Goal: Task Accomplishment & Management: Complete application form

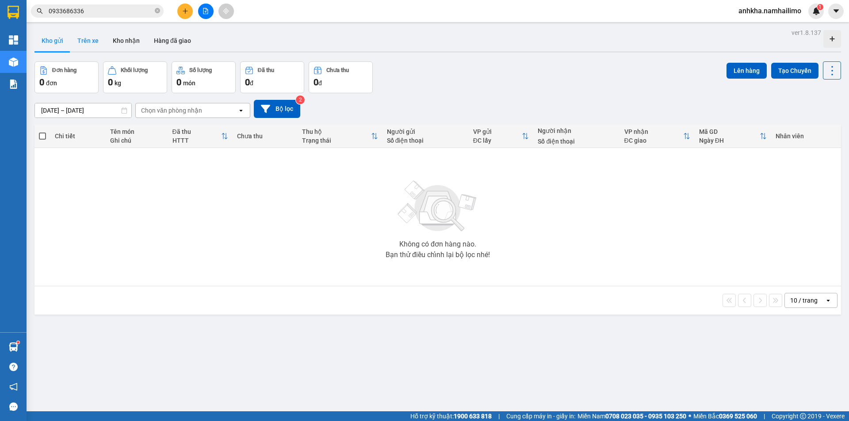
click at [80, 40] on button "Trên xe" at bounding box center [87, 40] width 35 height 21
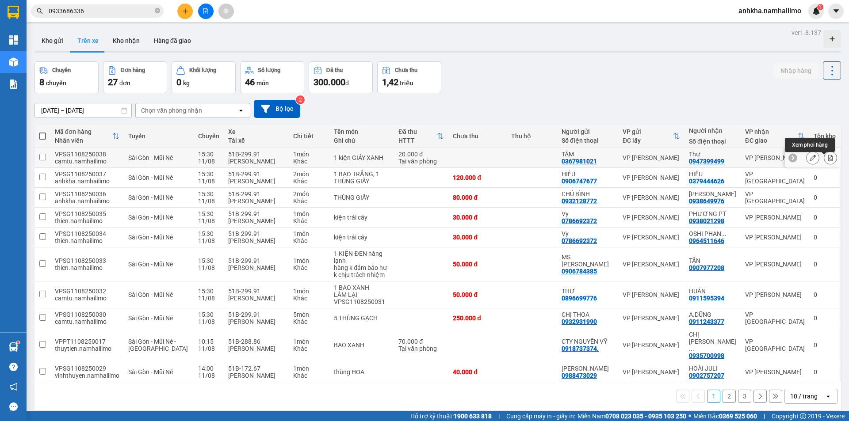
click at [827, 161] on icon at bounding box center [830, 158] width 6 height 6
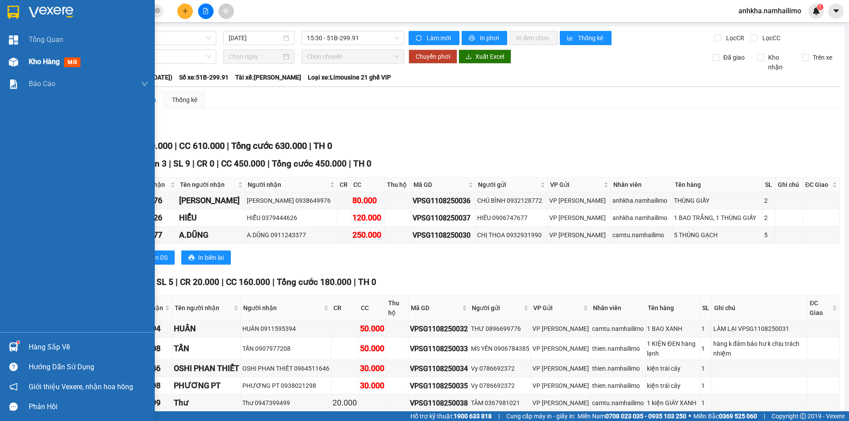
click at [20, 61] on div at bounding box center [13, 61] width 15 height 15
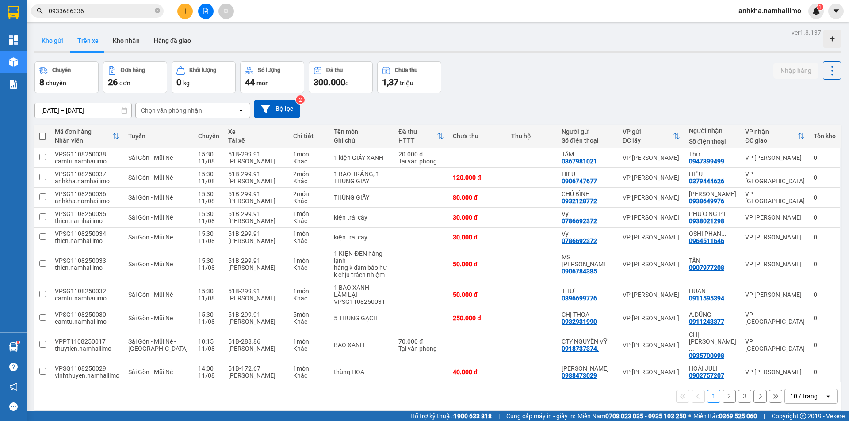
click at [55, 34] on button "Kho gửi" at bounding box center [52, 40] width 36 height 21
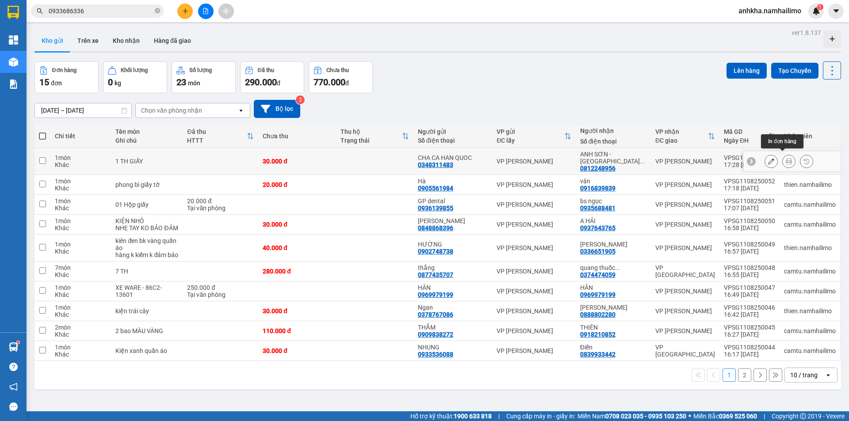
click at [786, 159] on icon at bounding box center [789, 161] width 6 height 6
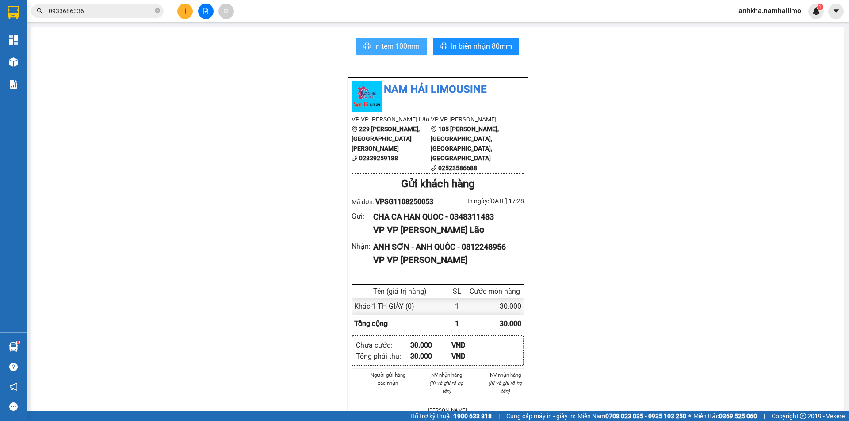
click at [408, 55] on button "In tem 100mm" at bounding box center [391, 47] width 70 height 18
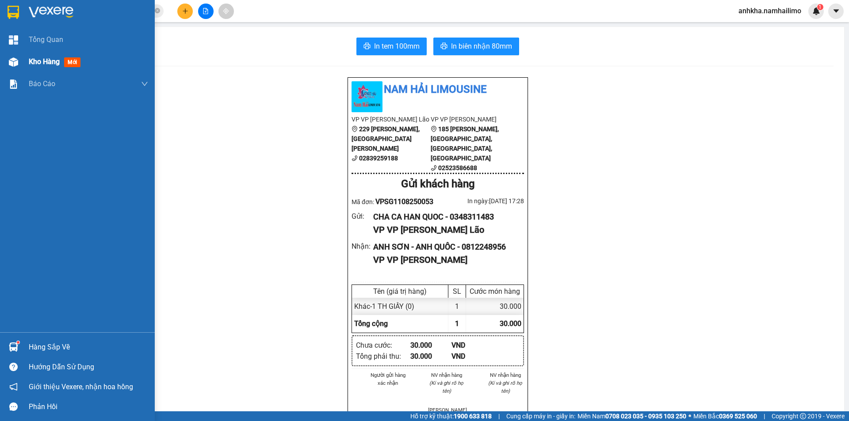
click at [29, 64] on span "Kho hàng" at bounding box center [44, 61] width 31 height 8
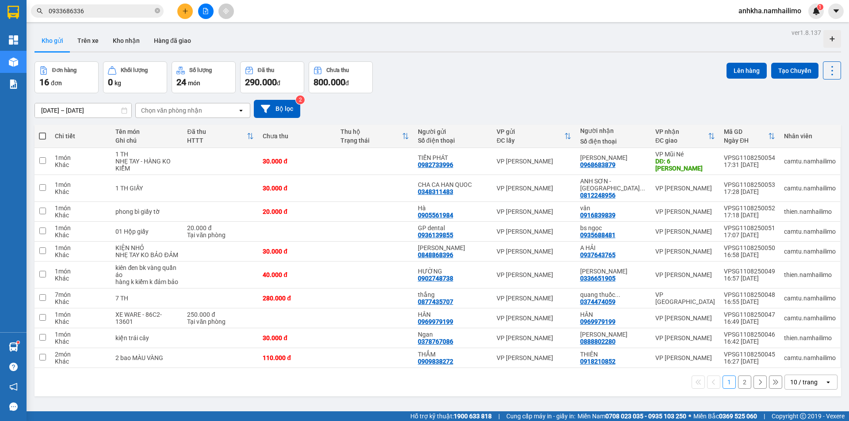
drag, startPoint x: 124, startPoint y: 40, endPoint x: 176, endPoint y: 77, distance: 63.7
click at [126, 42] on button "Kho nhận" at bounding box center [126, 40] width 41 height 21
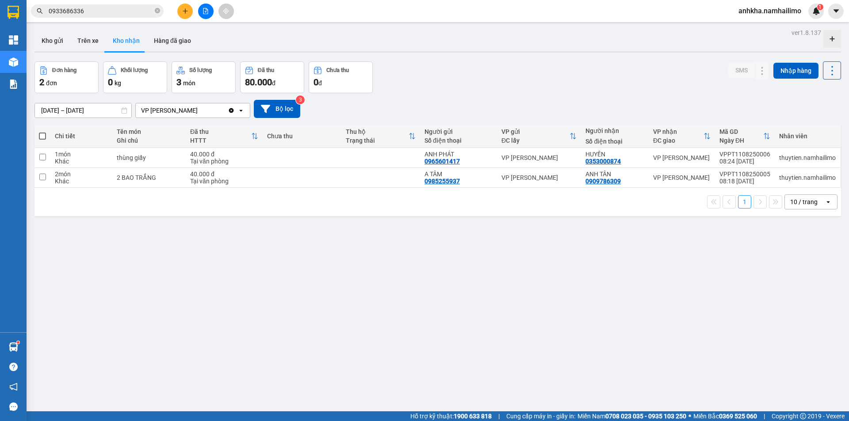
drag, startPoint x: 44, startPoint y: 39, endPoint x: 849, endPoint y: 283, distance: 840.6
click at [53, 41] on button "Kho gửi" at bounding box center [52, 40] width 36 height 21
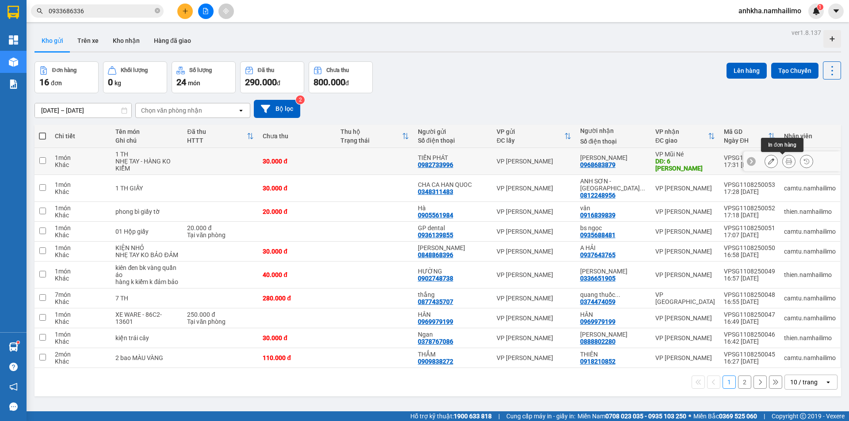
click at [786, 162] on icon at bounding box center [789, 161] width 6 height 6
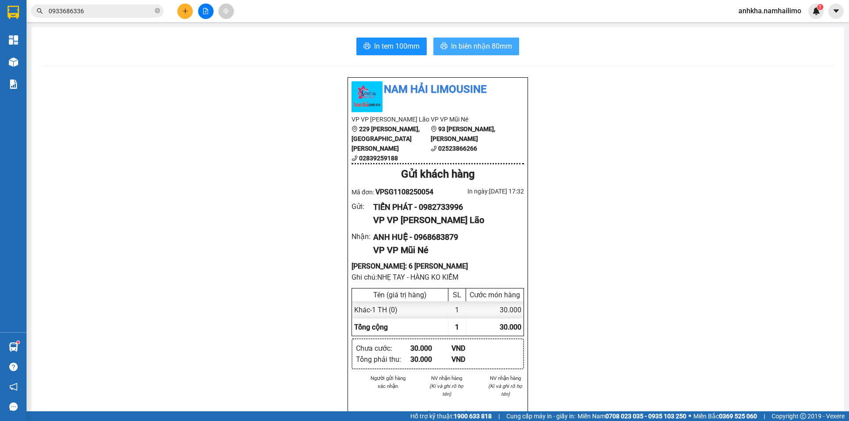
click at [493, 49] on span "In biên nhận 80mm" at bounding box center [481, 46] width 61 height 11
click at [392, 49] on span "In tem 100mm" at bounding box center [397, 46] width 46 height 11
click at [183, 15] on button at bounding box center [184, 11] width 15 height 15
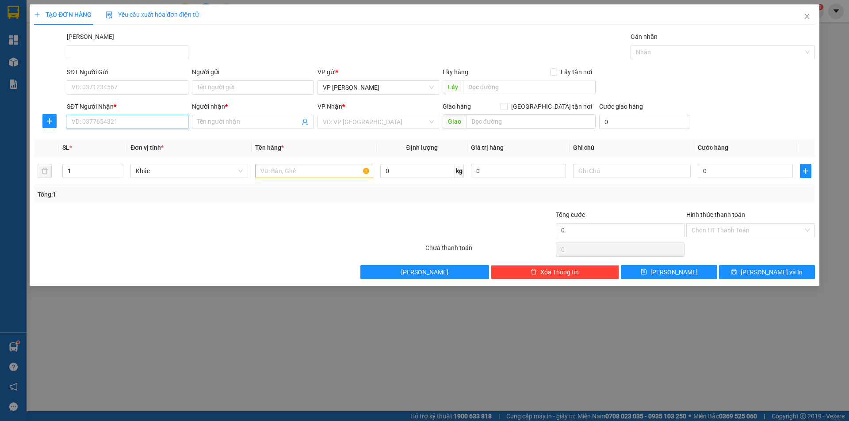
click at [129, 117] on input "SĐT Người Nhận *" at bounding box center [128, 122] width 122 height 14
click at [134, 139] on div "0972316101 - THẮNG" at bounding box center [127, 140] width 111 height 10
type input "0972316101"
type input "THẮNG"
type input "30.000"
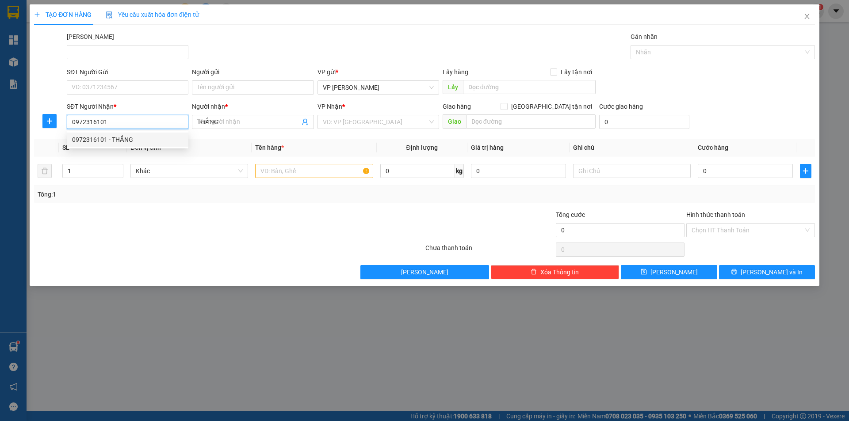
type input "30.000"
type input "0972316101"
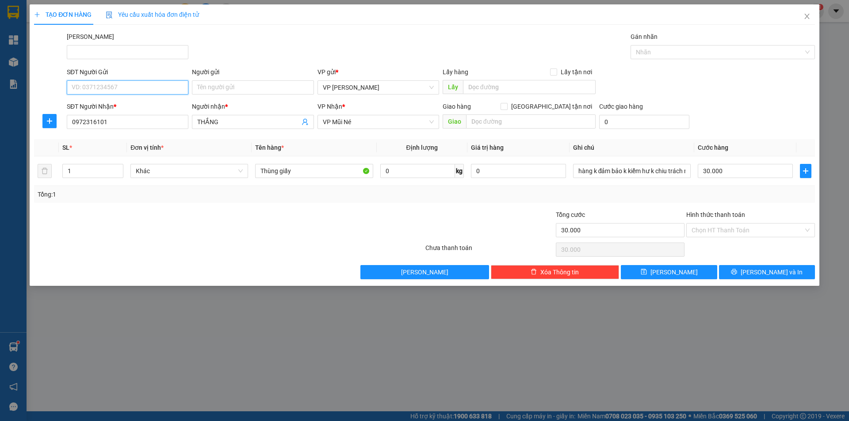
click at [130, 84] on input "SĐT Người Gửi" at bounding box center [128, 87] width 122 height 14
click at [71, 84] on input "871" at bounding box center [128, 87] width 122 height 14
click at [94, 90] on input "871" at bounding box center [128, 87] width 122 height 14
click at [74, 88] on input "871" at bounding box center [128, 87] width 122 height 14
click at [72, 89] on input "871" at bounding box center [128, 87] width 122 height 14
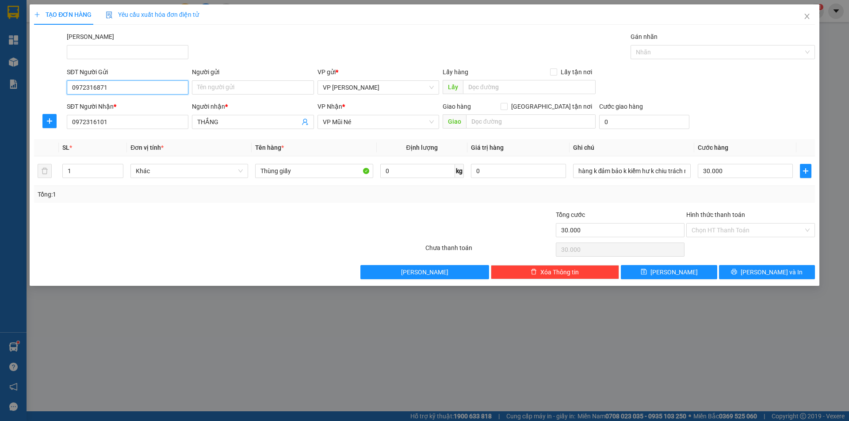
drag, startPoint x: 94, startPoint y: 87, endPoint x: 59, endPoint y: 89, distance: 35.4
click at [59, 89] on div "SĐT Người Gửi 0972316871 0972316871 Người gửi Tên người gửi VP gửi * VP [PERSON…" at bounding box center [424, 82] width 783 height 31
type input "0987628871"
click at [228, 88] on input "Người gửi" at bounding box center [253, 87] width 122 height 14
click at [381, 117] on span "VP Mũi Né" at bounding box center [378, 121] width 111 height 13
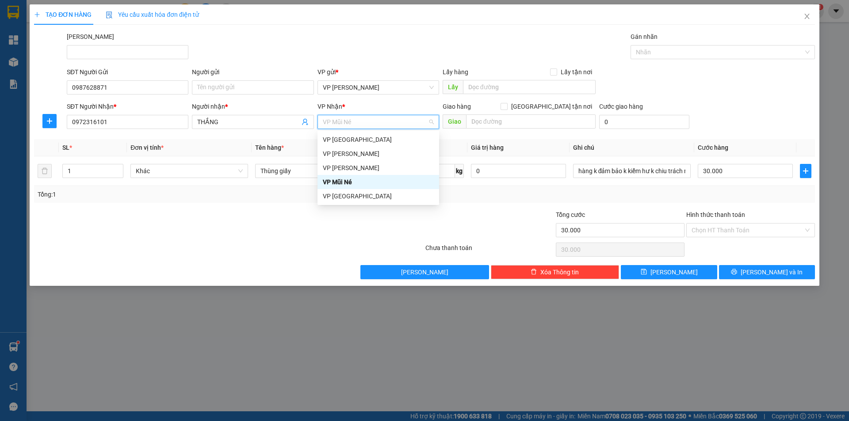
click at [378, 122] on span "VP Mũi Né" at bounding box center [378, 121] width 111 height 13
click at [360, 182] on div "VP Mũi Né" at bounding box center [378, 182] width 111 height 10
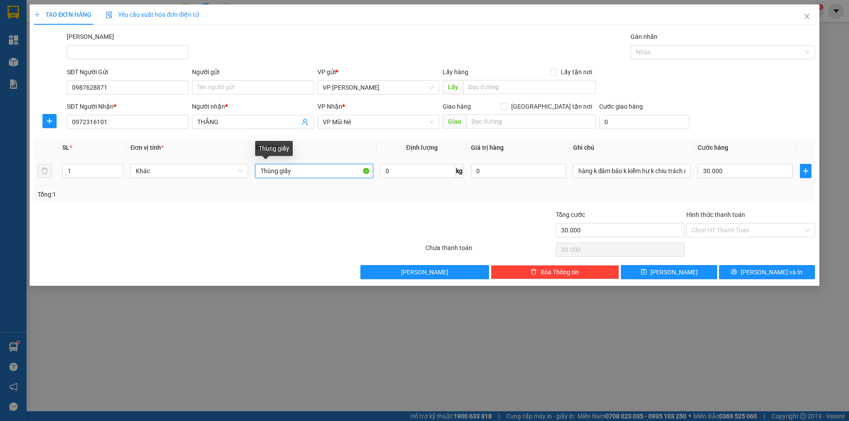
drag, startPoint x: 313, startPoint y: 166, endPoint x: 279, endPoint y: 172, distance: 34.5
click at [279, 172] on input "Thùng giấy" at bounding box center [314, 171] width 118 height 14
type input "Thùng"
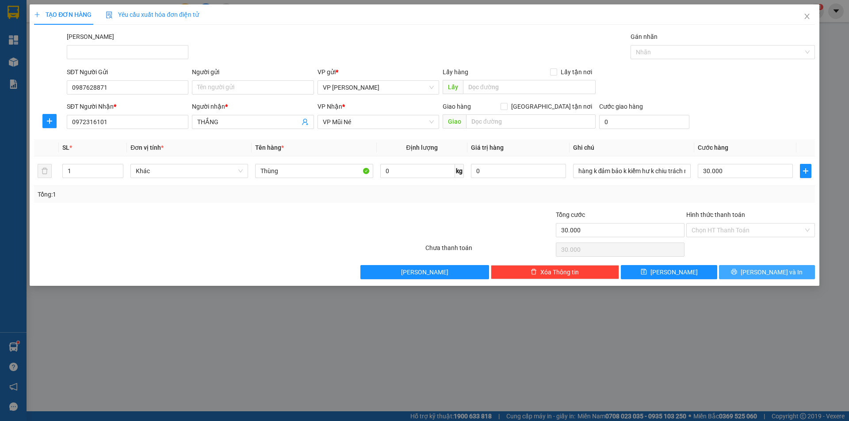
click at [737, 276] on span "printer" at bounding box center [734, 272] width 6 height 7
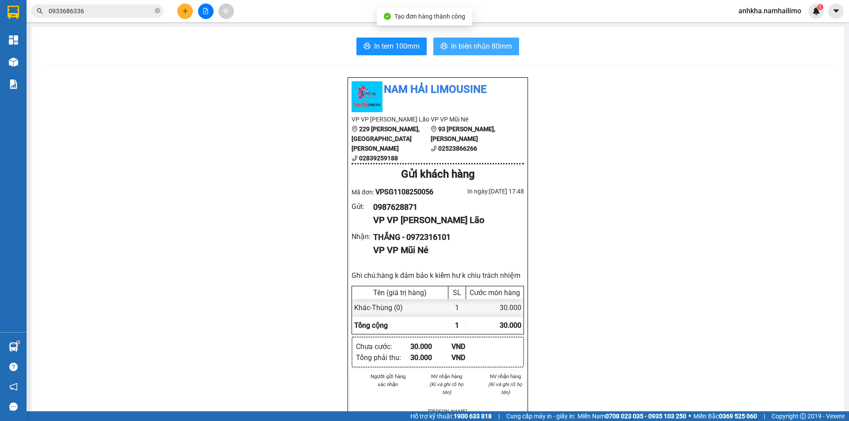
click at [464, 47] on span "In biên nhận 80mm" at bounding box center [481, 46] width 61 height 11
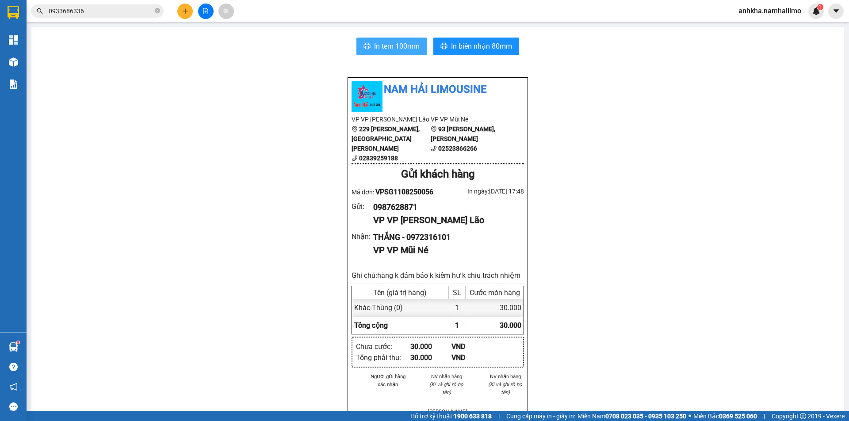
click at [401, 47] on span "In tem 100mm" at bounding box center [397, 46] width 46 height 11
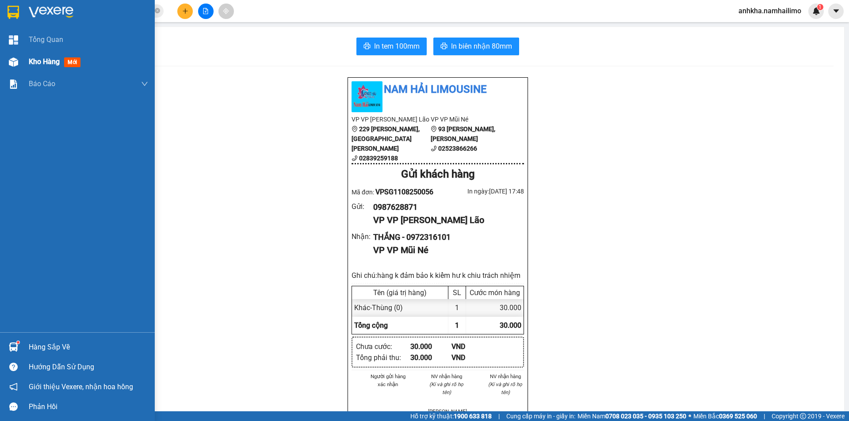
click at [20, 65] on div at bounding box center [13, 61] width 15 height 15
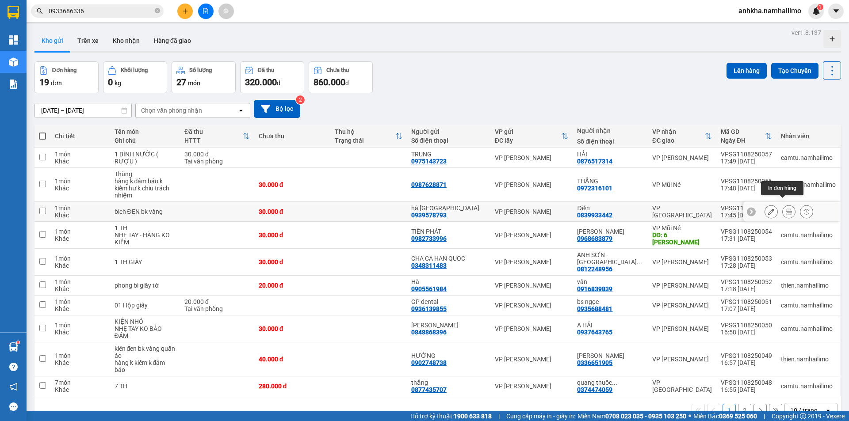
click at [786, 209] on icon at bounding box center [789, 212] width 6 height 6
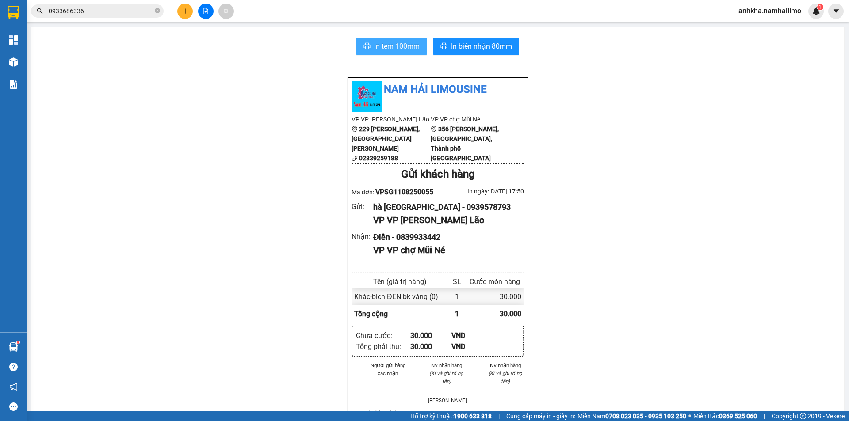
click at [412, 46] on span "In tem 100mm" at bounding box center [397, 46] width 46 height 11
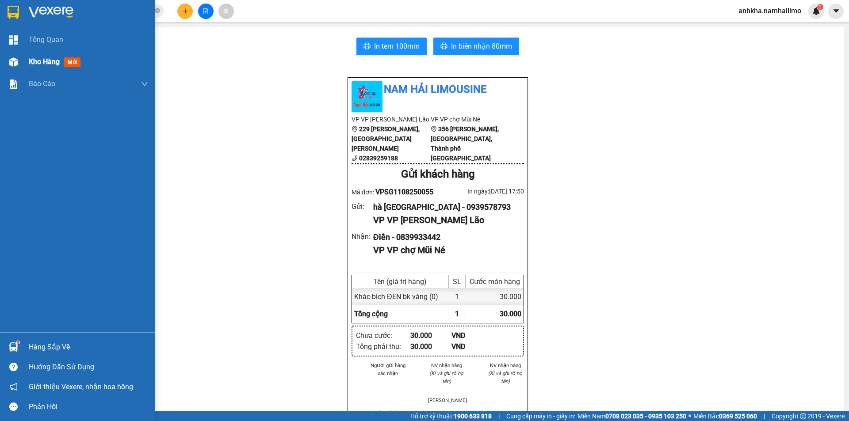
click at [10, 54] on div "Kho hàng mới" at bounding box center [77, 62] width 155 height 22
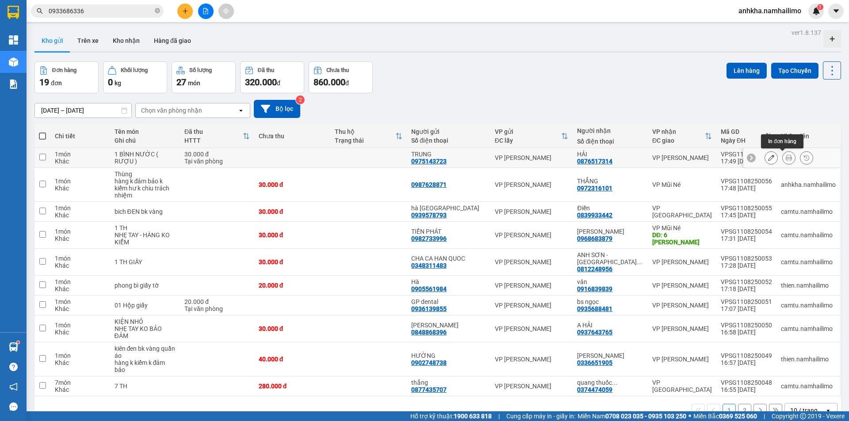
click at [786, 157] on icon at bounding box center [789, 158] width 6 height 6
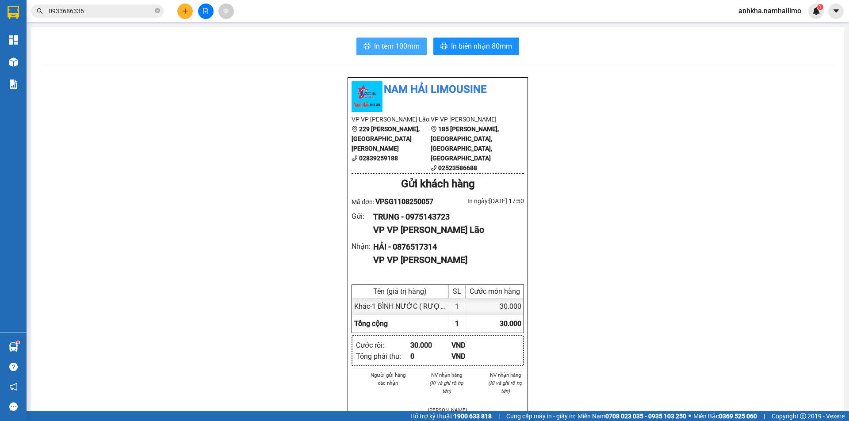
click at [381, 47] on span "In tem 100mm" at bounding box center [397, 46] width 46 height 11
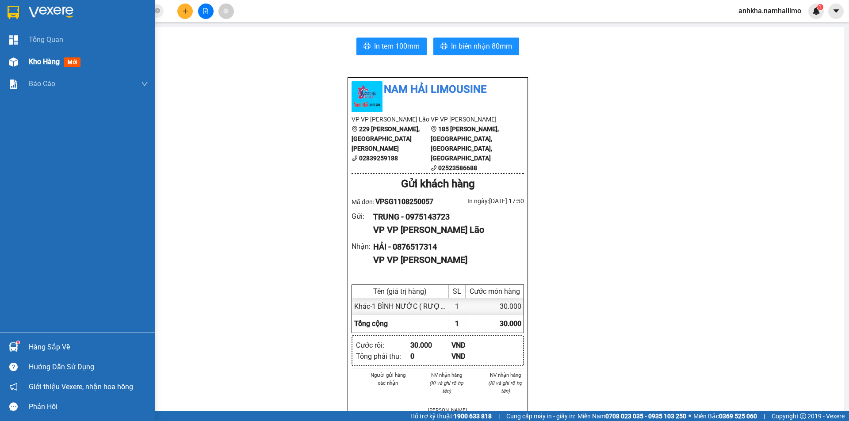
click at [28, 61] on div "Kho hàng mới" at bounding box center [77, 62] width 155 height 22
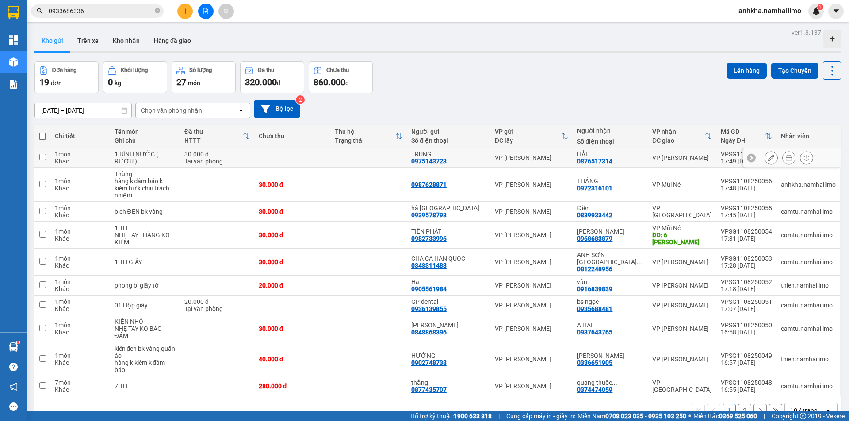
click at [770, 159] on div at bounding box center [771, 157] width 13 height 13
click at [768, 159] on icon at bounding box center [771, 158] width 6 height 6
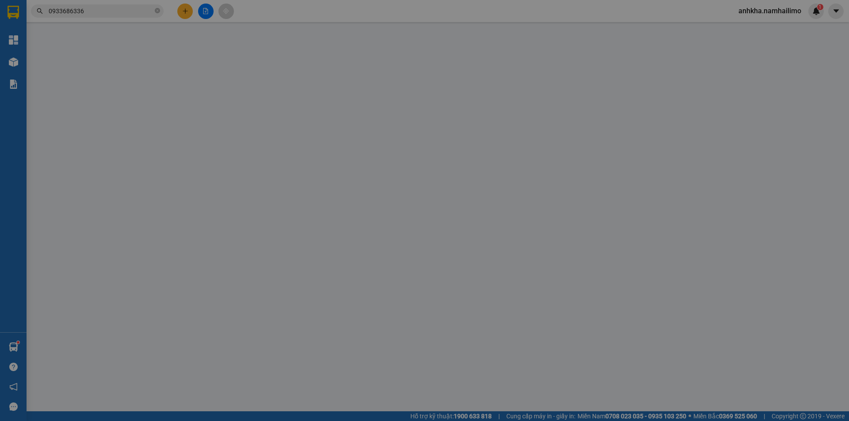
type input "0975143723"
type input "TRUNG"
type input "0876517314"
type input "HẢI"
type input "30.000"
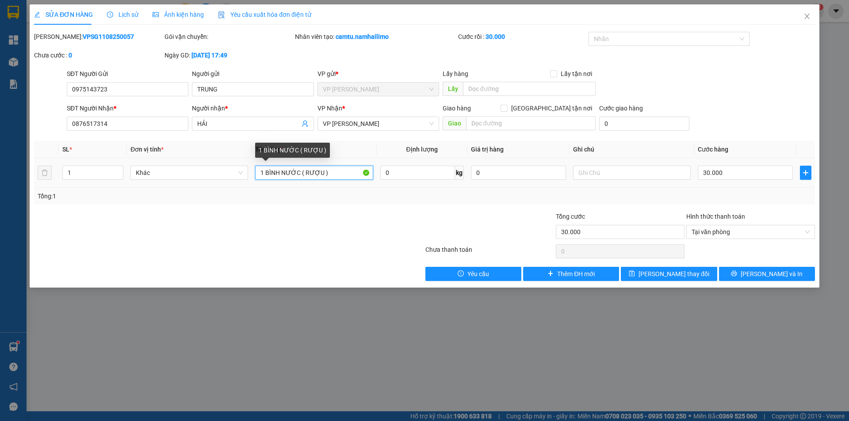
drag, startPoint x: 328, startPoint y: 172, endPoint x: 256, endPoint y: 173, distance: 71.6
click at [256, 173] on input "1 BÌNH NƯỚC ( RƯỢU )" at bounding box center [314, 173] width 118 height 14
click at [341, 174] on input "1 BÌNH NƯỚC ( RƯỢU )" at bounding box center [314, 173] width 118 height 14
click at [805, 17] on icon "close" at bounding box center [807, 16] width 7 height 7
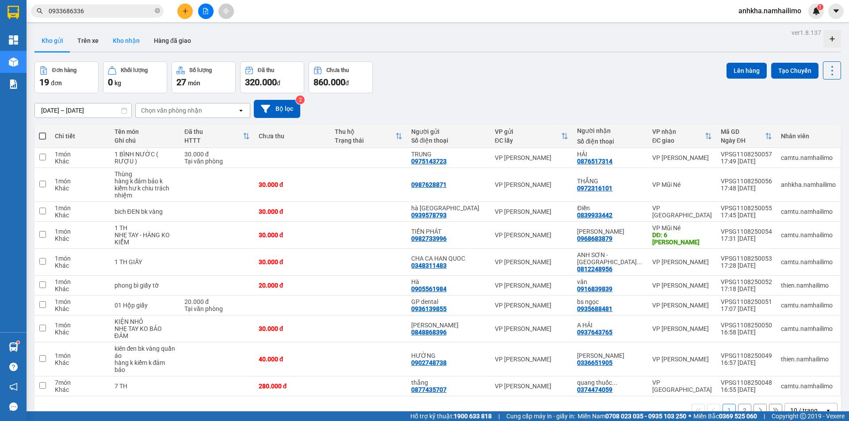
click at [115, 39] on button "Kho nhận" at bounding box center [126, 40] width 41 height 21
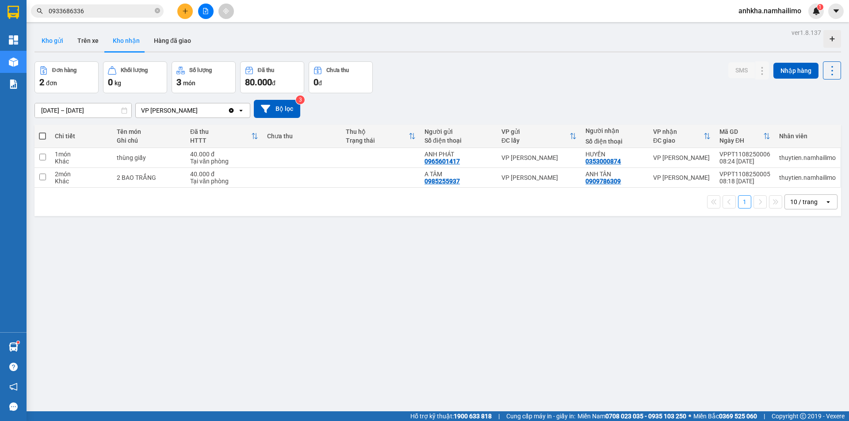
click at [49, 44] on button "Kho gửi" at bounding box center [52, 40] width 36 height 21
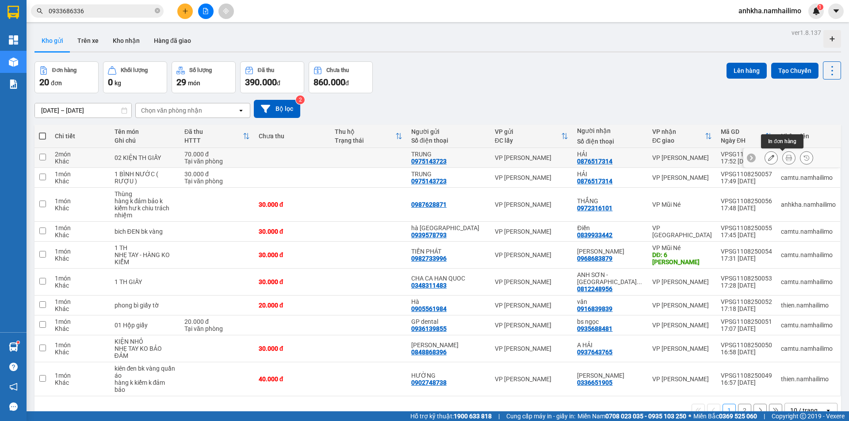
click at [783, 158] on button at bounding box center [789, 157] width 12 height 15
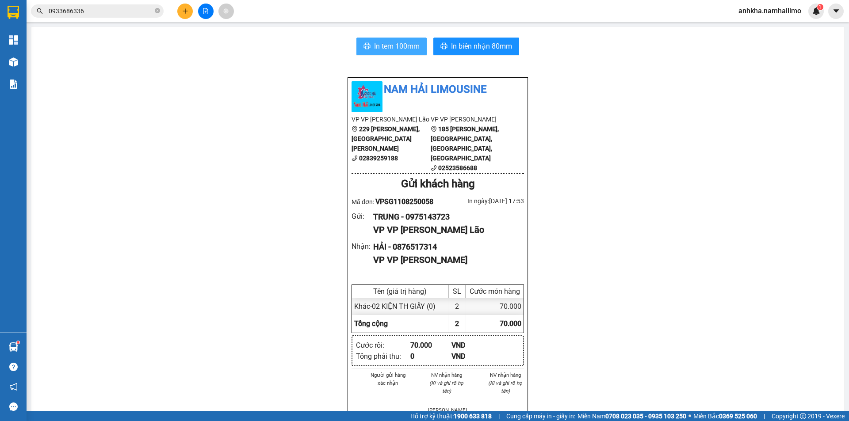
click at [383, 41] on span "In tem 100mm" at bounding box center [397, 46] width 46 height 11
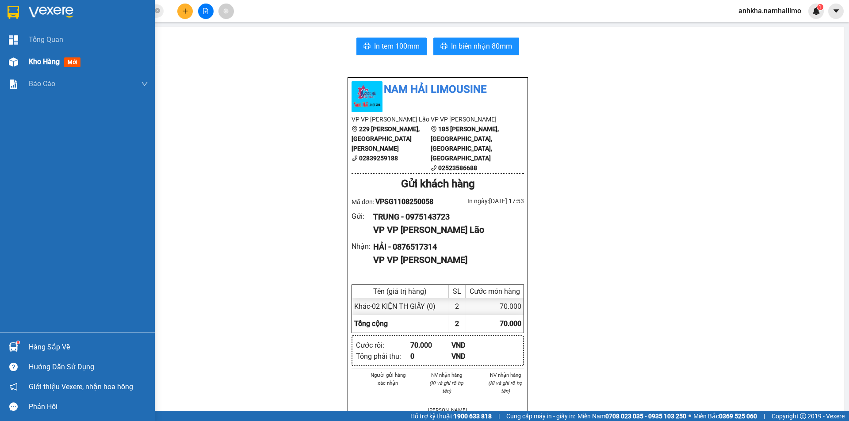
click at [18, 62] on div at bounding box center [13, 61] width 15 height 15
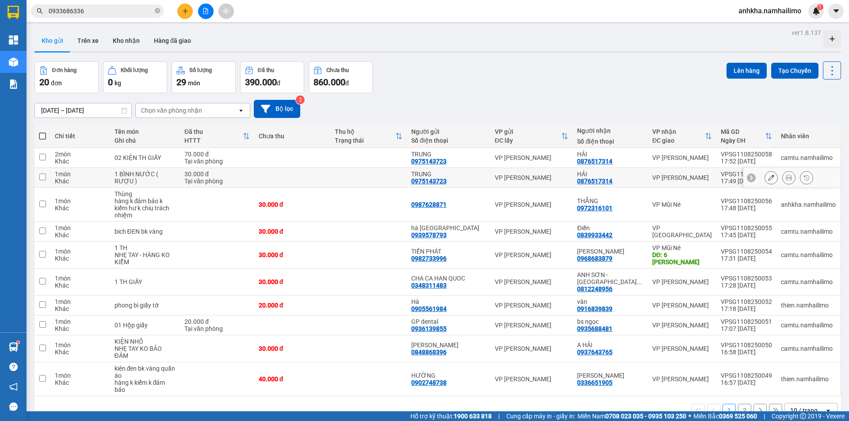
click at [785, 176] on button at bounding box center [789, 177] width 12 height 15
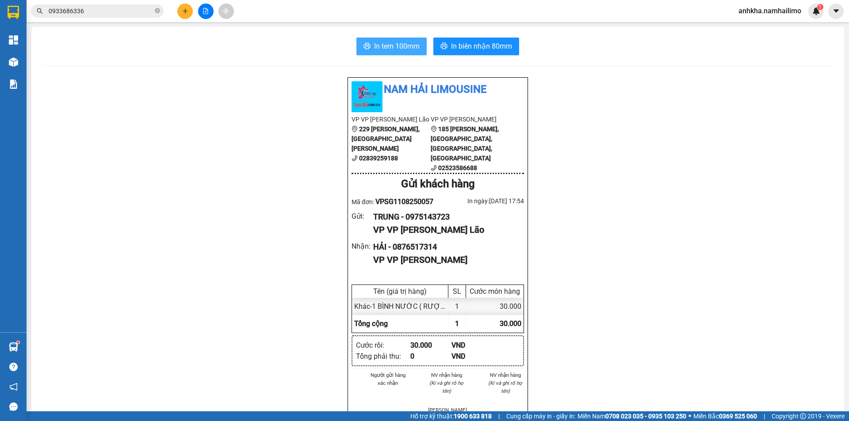
drag, startPoint x: 359, startPoint y: 30, endPoint x: 371, endPoint y: 49, distance: 22.1
click at [360, 34] on div "In tem 100mm In biên nhận 80mm Nam Hải Limousine VP VP [PERSON_NAME] Lão 229 [P…" at bounding box center [437, 410] width 813 height 767
click at [374, 49] on span "In tem 100mm" at bounding box center [397, 46] width 46 height 11
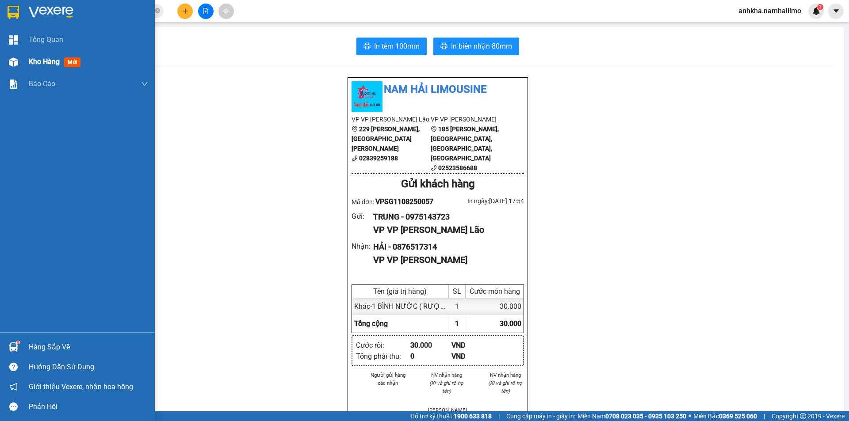
click at [19, 66] on div at bounding box center [13, 61] width 15 height 15
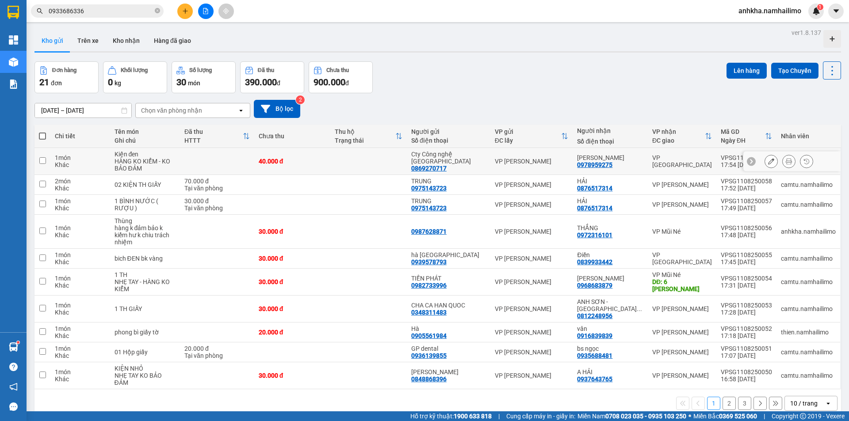
click at [786, 161] on button at bounding box center [789, 161] width 12 height 15
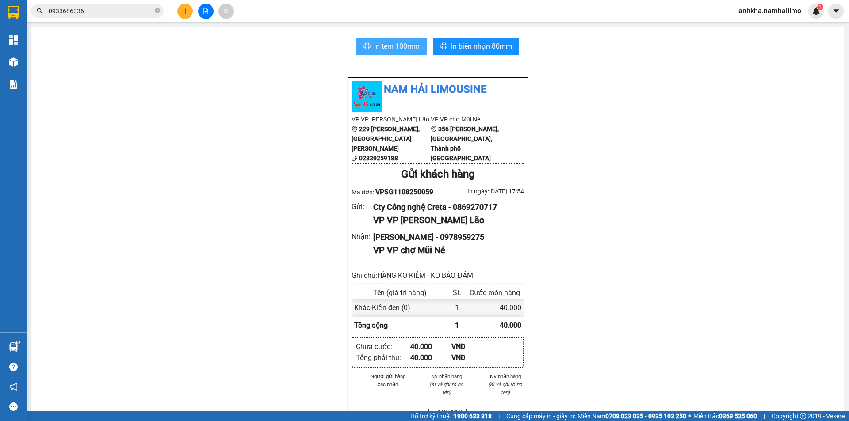
click at [401, 53] on button "In tem 100mm" at bounding box center [391, 47] width 70 height 18
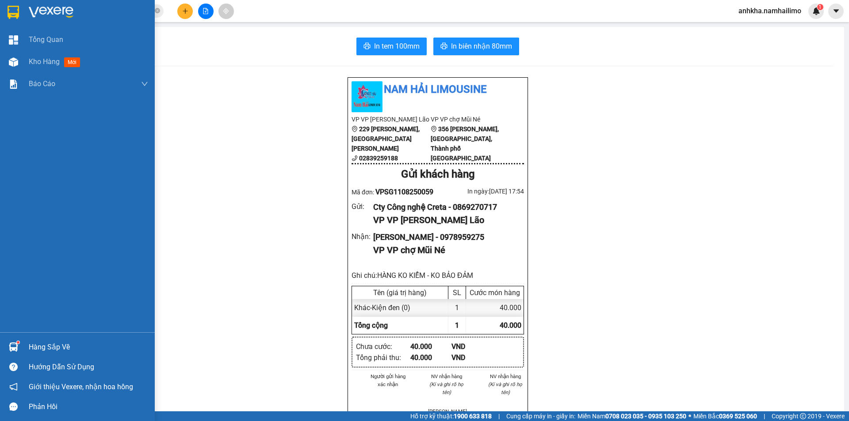
click at [9, 347] on img at bounding box center [13, 347] width 9 height 9
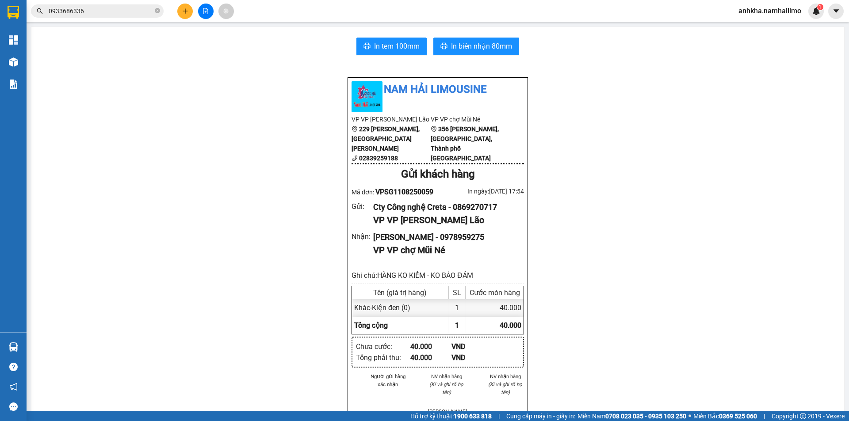
click at [115, 242] on section "Kết quả tìm kiếm ( 1 ) Bộ lọc Mã ĐH Trạng thái Món hàng Tổng cước Chưa cước Ngư…" at bounding box center [424, 210] width 849 height 421
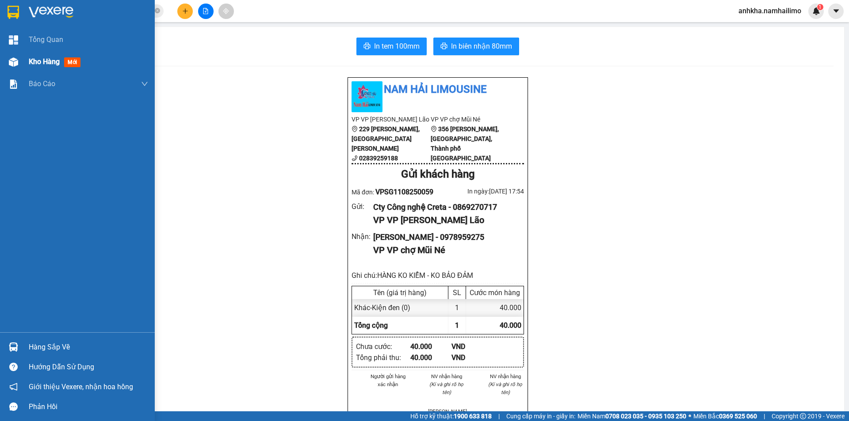
click at [19, 71] on div "Kho hàng mới" at bounding box center [77, 62] width 155 height 22
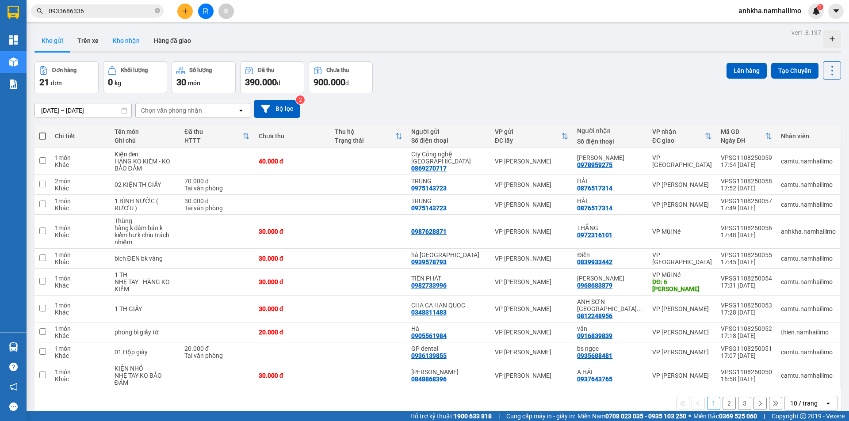
click at [130, 45] on button "Kho nhận" at bounding box center [126, 40] width 41 height 21
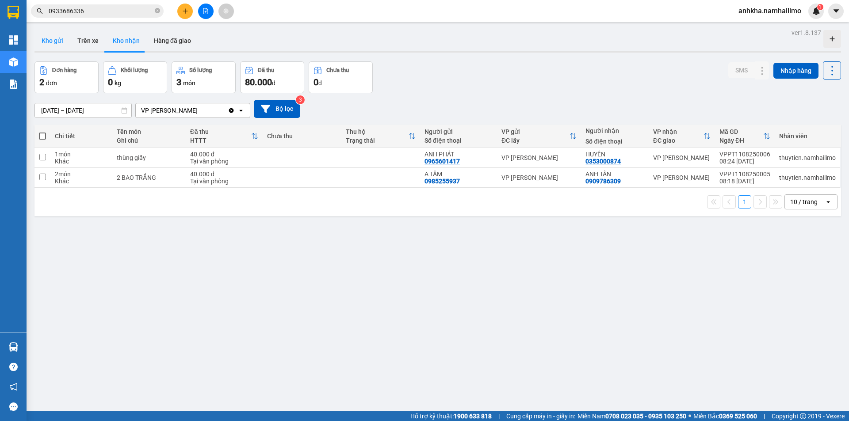
click at [54, 44] on button "Kho gửi" at bounding box center [52, 40] width 36 height 21
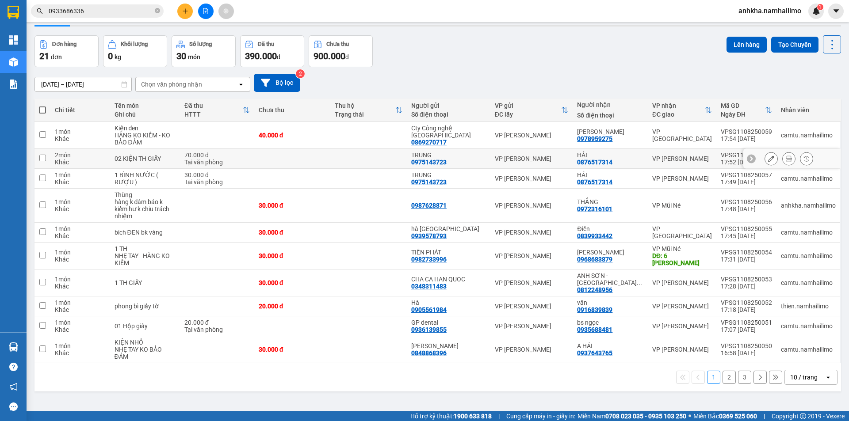
scroll to position [41, 0]
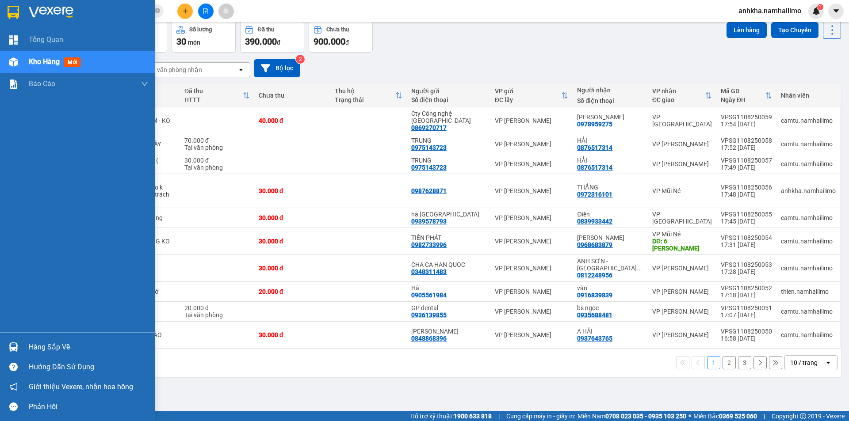
click at [18, 352] on div at bounding box center [13, 347] width 15 height 15
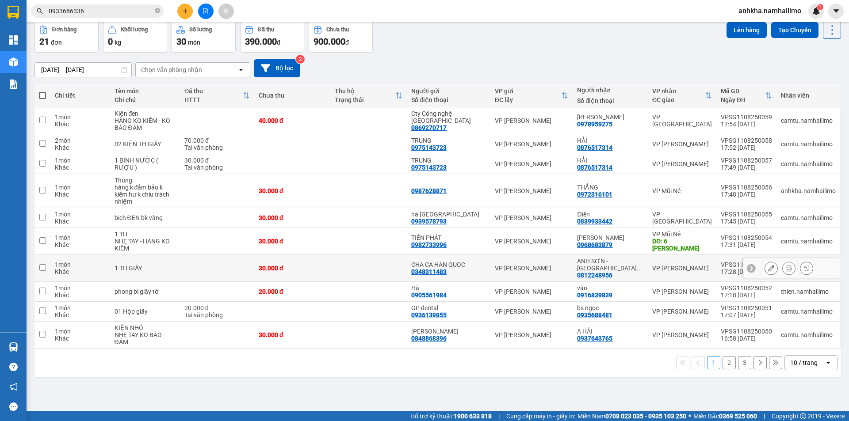
click at [364, 267] on section "Kết quả tìm kiếm ( 1 ) Bộ lọc Mã ĐH Trạng thái Món hàng Tổng cước Chưa cước Ngư…" at bounding box center [424, 210] width 849 height 421
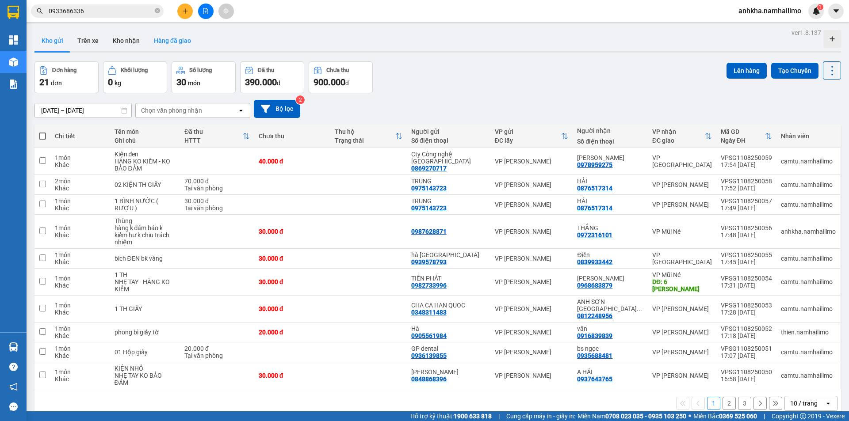
click at [180, 42] on button "Hàng đã giao" at bounding box center [172, 40] width 51 height 21
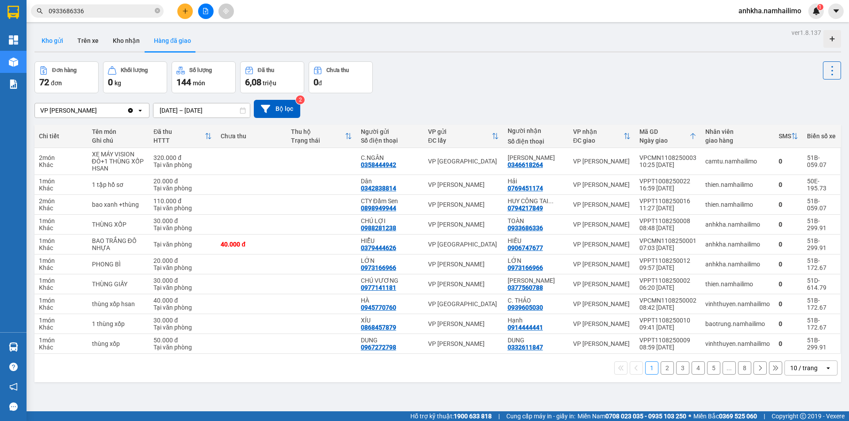
click at [46, 42] on button "Kho gửi" at bounding box center [52, 40] width 36 height 21
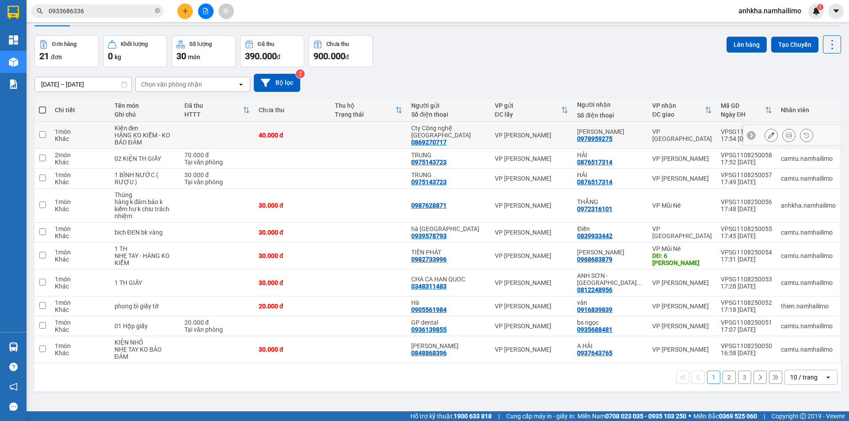
scroll to position [41, 0]
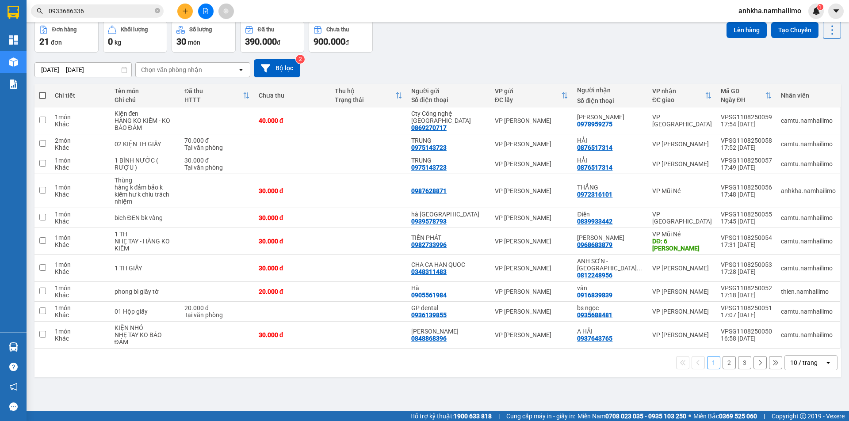
click at [727, 356] on button "2" at bounding box center [729, 362] width 13 height 13
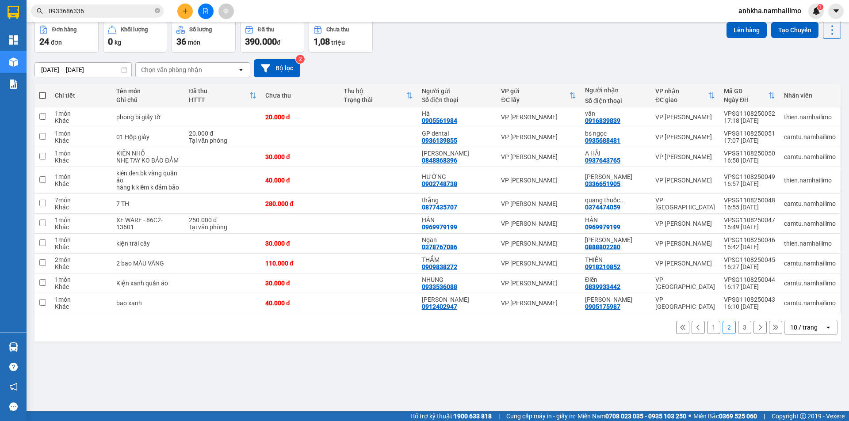
click at [707, 329] on button "1" at bounding box center [713, 327] width 13 height 13
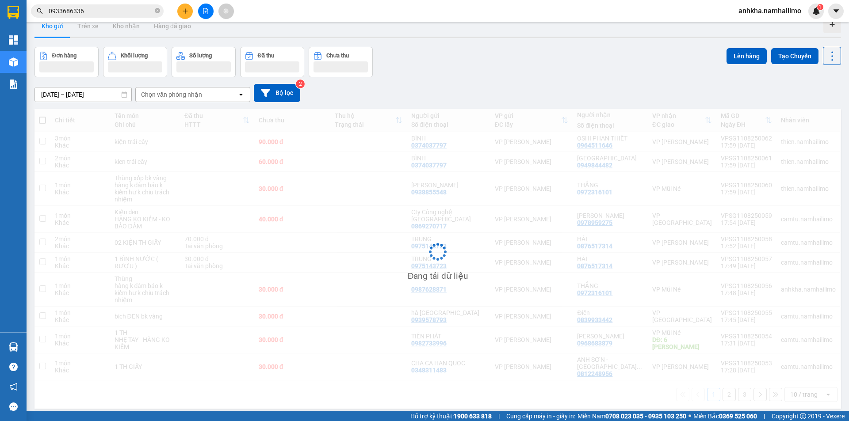
scroll to position [0, 0]
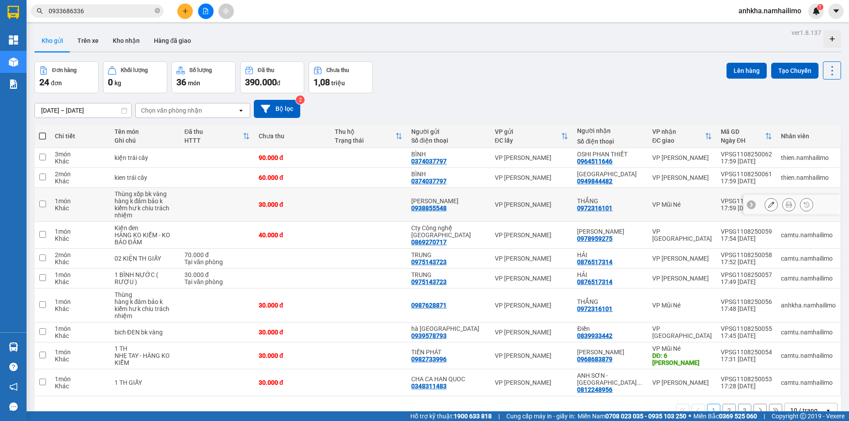
click at [786, 202] on icon at bounding box center [789, 205] width 6 height 6
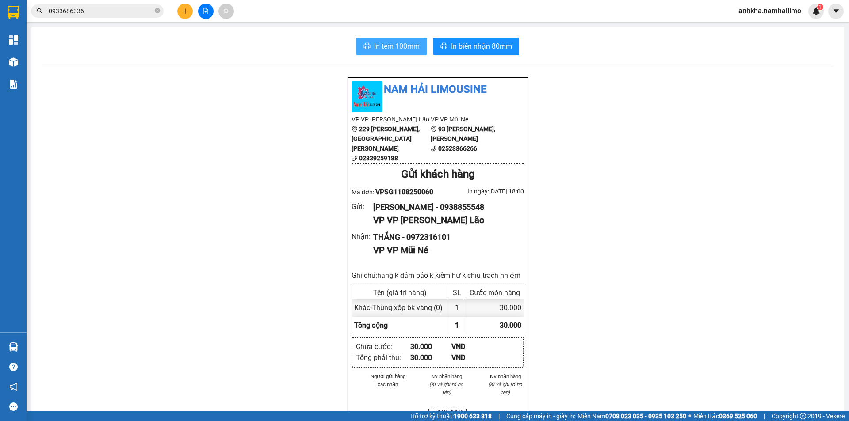
click at [378, 44] on span "In tem 100mm" at bounding box center [397, 46] width 46 height 11
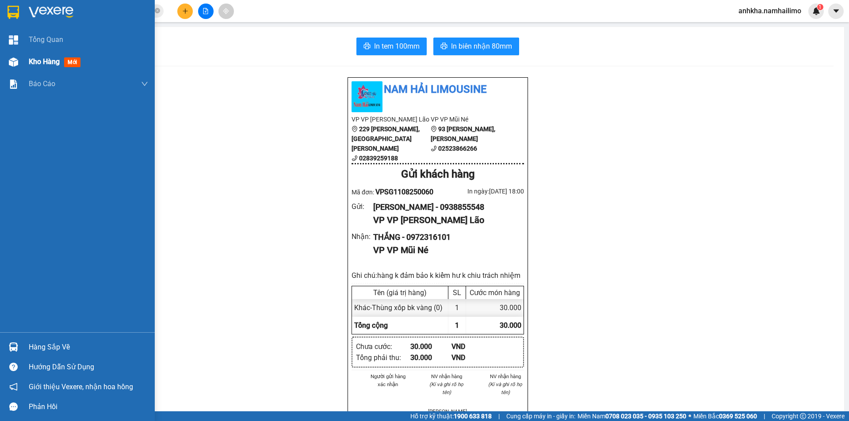
click at [34, 62] on span "Kho hàng" at bounding box center [44, 61] width 31 height 8
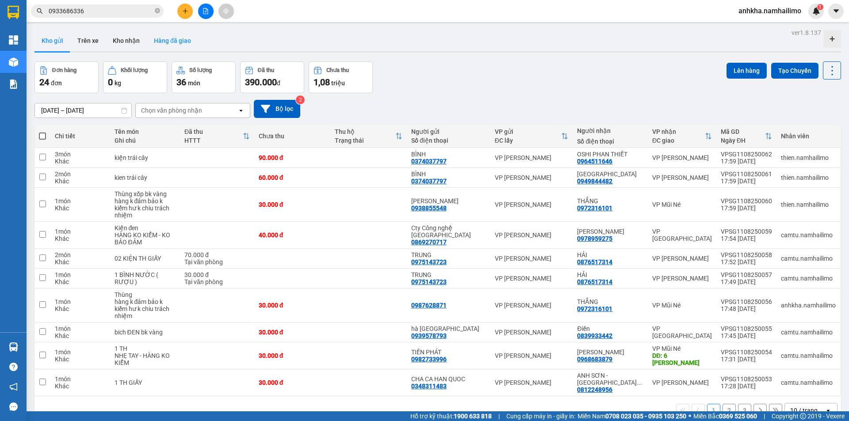
click at [178, 41] on button "Hàng đã giao" at bounding box center [172, 40] width 51 height 21
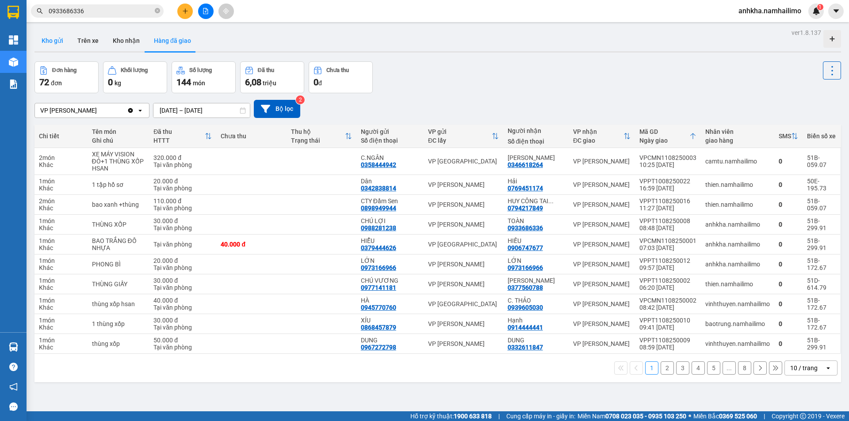
click at [47, 44] on button "Kho gửi" at bounding box center [52, 40] width 36 height 21
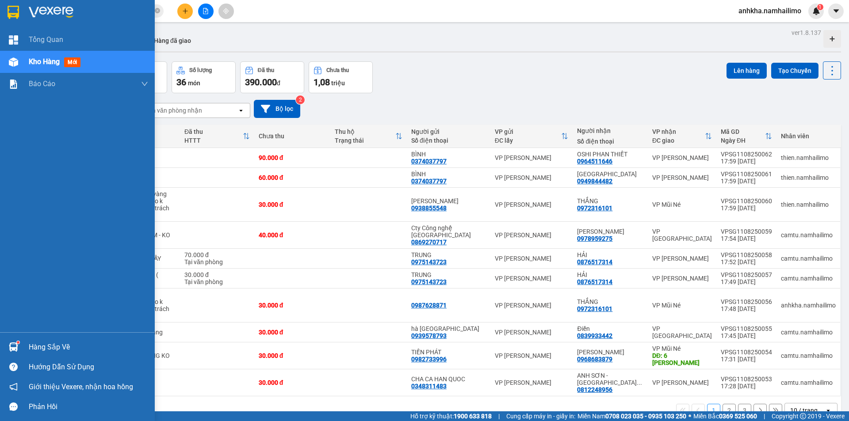
click at [12, 348] on img at bounding box center [13, 347] width 9 height 9
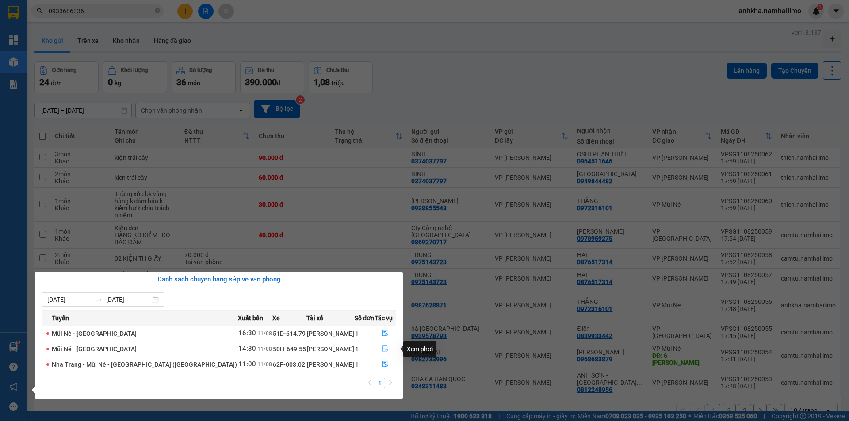
click at [383, 343] on button "button" at bounding box center [385, 349] width 20 height 14
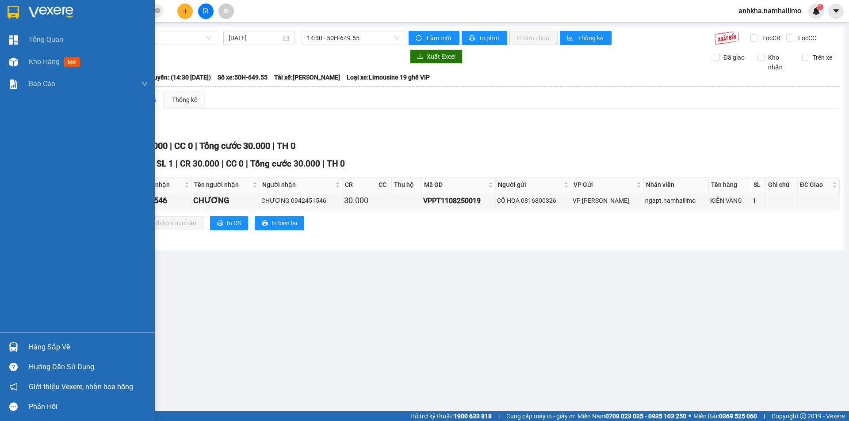
click at [17, 346] on img at bounding box center [13, 347] width 9 height 9
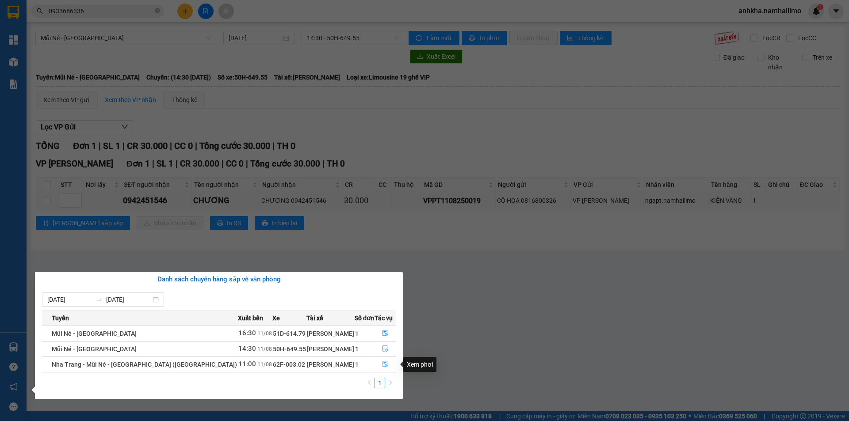
click at [383, 362] on icon "file-done" at bounding box center [385, 364] width 6 height 6
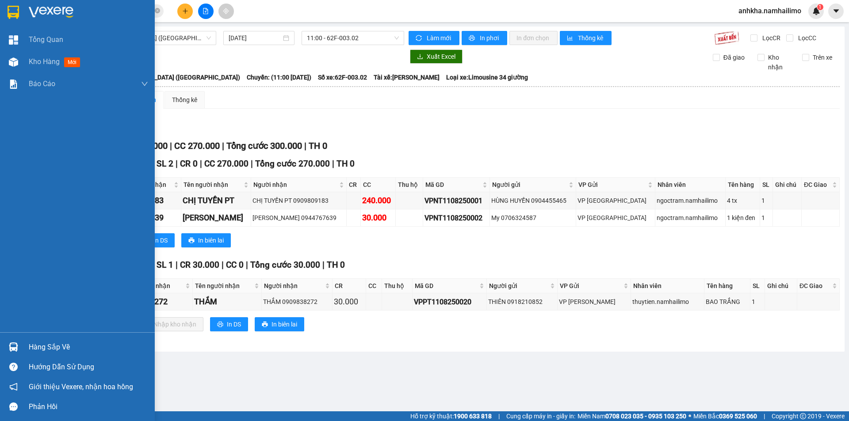
click at [31, 344] on div "Hàng sắp về" at bounding box center [88, 347] width 119 height 13
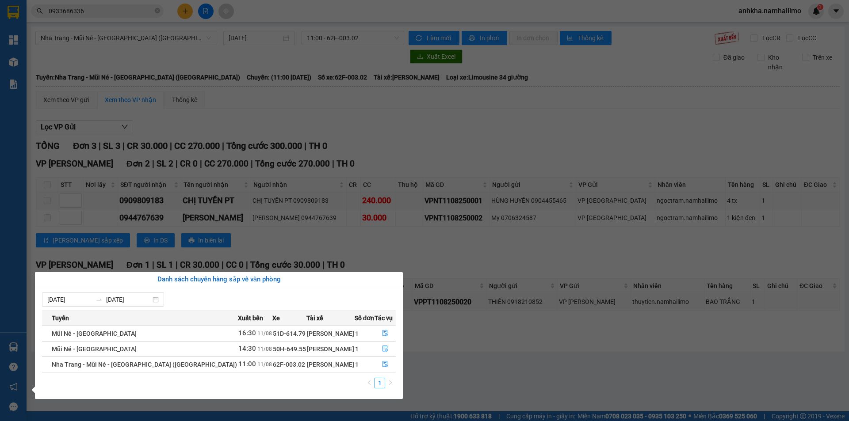
click at [122, 330] on td "Mũi Né - [GEOGRAPHIC_DATA]" at bounding box center [139, 333] width 195 height 15
click at [386, 331] on icon "file-done" at bounding box center [385, 333] width 6 height 6
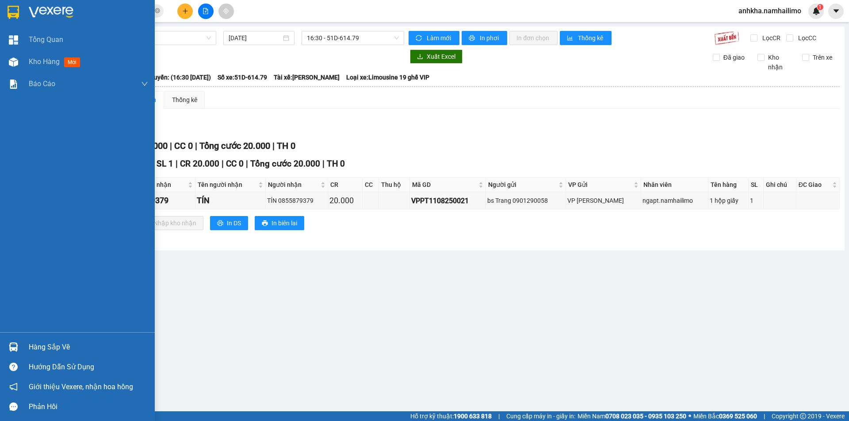
click at [21, 348] on div "Hàng sắp về" at bounding box center [77, 347] width 155 height 20
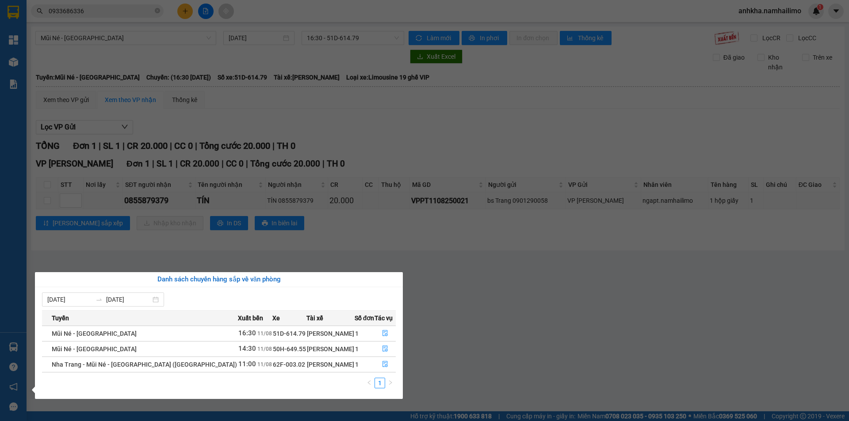
click at [499, 227] on section "Kết quả tìm kiếm ( 1 ) Bộ lọc Mã ĐH Trạng thái Món hàng Tổng cước Chưa cước Ngư…" at bounding box center [424, 210] width 849 height 421
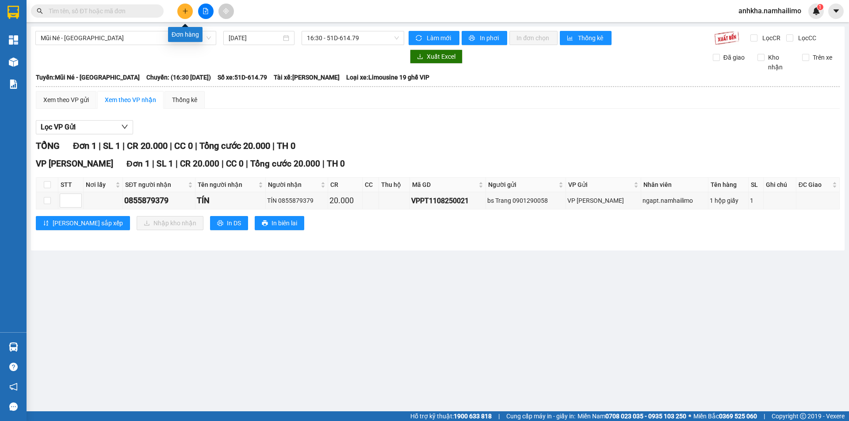
click at [188, 13] on icon "plus" at bounding box center [185, 11] width 6 height 6
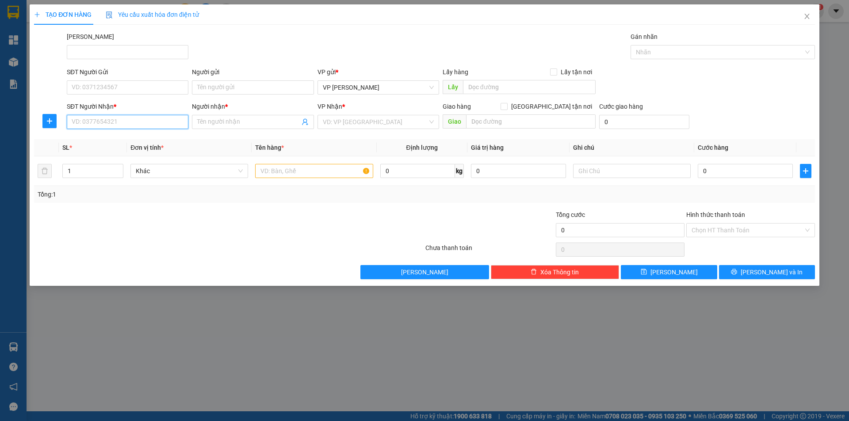
click at [119, 122] on input "SĐT Người Nhận *" at bounding box center [128, 122] width 122 height 14
type input "0989906369"
click at [110, 140] on div "0989906369 - THÙY TIÊN" at bounding box center [127, 140] width 111 height 10
type input "THÙY TIÊN"
type input "50.000"
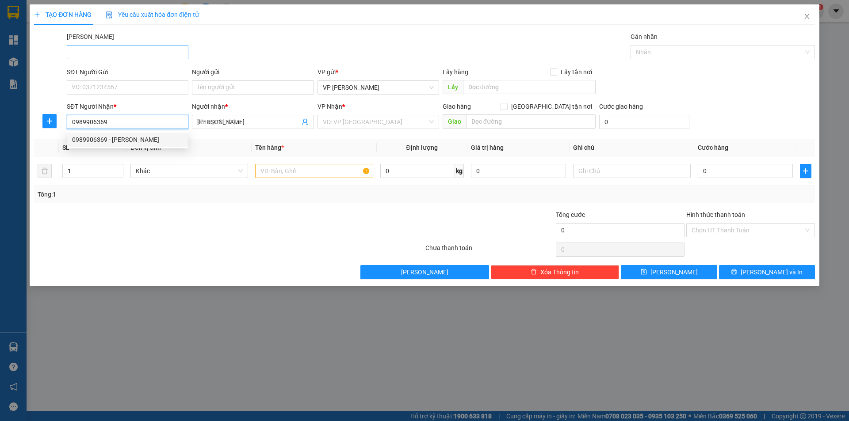
type input "50.000"
type input "0989906369"
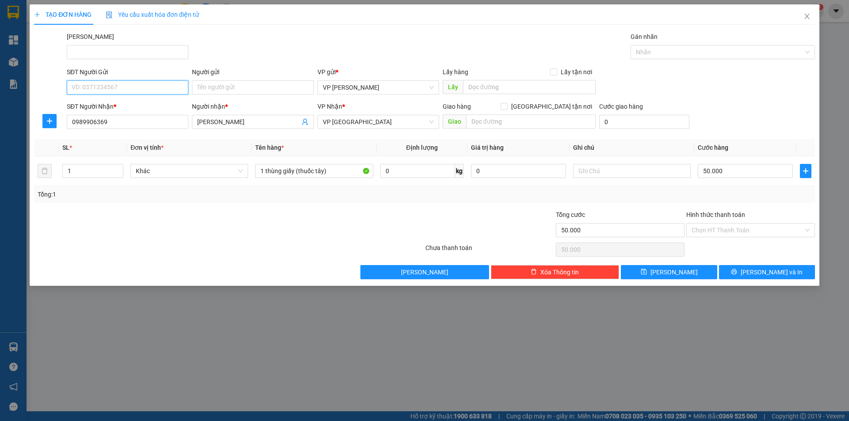
click at [117, 91] on input "SĐT Người Gửi" at bounding box center [128, 87] width 122 height 14
click at [124, 103] on div "0822242686 - VŨ" at bounding box center [127, 105] width 111 height 10
type input "0822242686"
type input "VŨ"
type input "THÀNH - THỦY TIÊN"
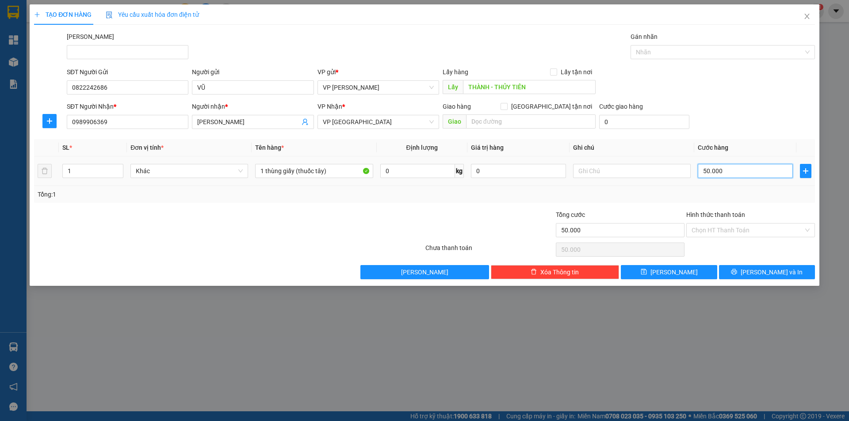
click at [723, 168] on input "50.000" at bounding box center [745, 171] width 95 height 14
type input "4"
type input "40"
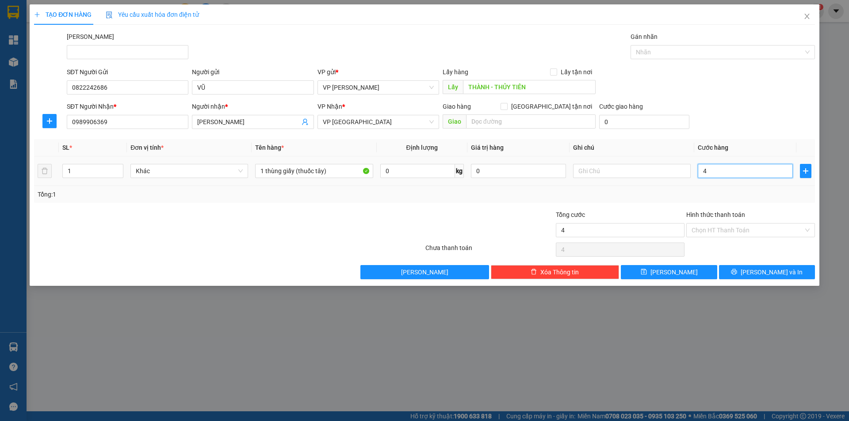
type input "40"
type input "40.000"
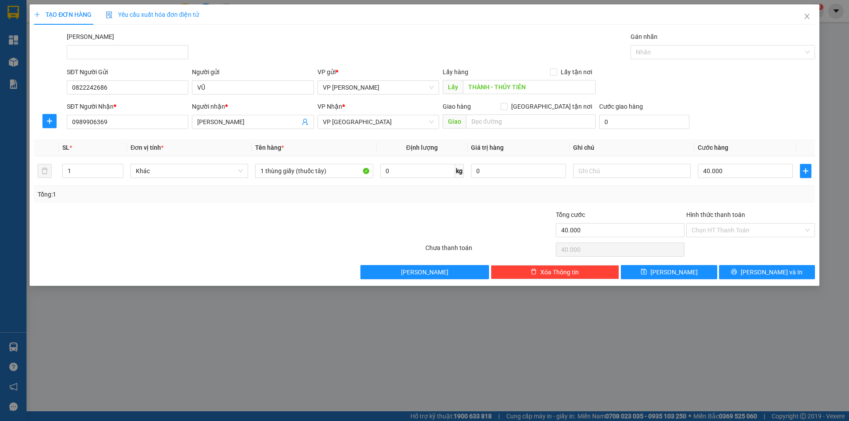
drag, startPoint x: 750, startPoint y: 130, endPoint x: 752, endPoint y: 121, distance: 9.8
click at [753, 130] on div "SĐT Người Nhận * 0989906369 Người nhận * THÙY TIÊN VP Nhận * VP chợ Mũi Né Giao…" at bounding box center [441, 117] width 752 height 31
drag, startPoint x: 750, startPoint y: 275, endPoint x: 746, endPoint y: 259, distance: 16.6
click at [746, 259] on div "Transit Pickup Surcharge Ids Transit Deliver Surcharge Ids Transit Deliver Surc…" at bounding box center [424, 156] width 781 height 248
click at [737, 275] on icon "printer" at bounding box center [734, 272] width 6 height 6
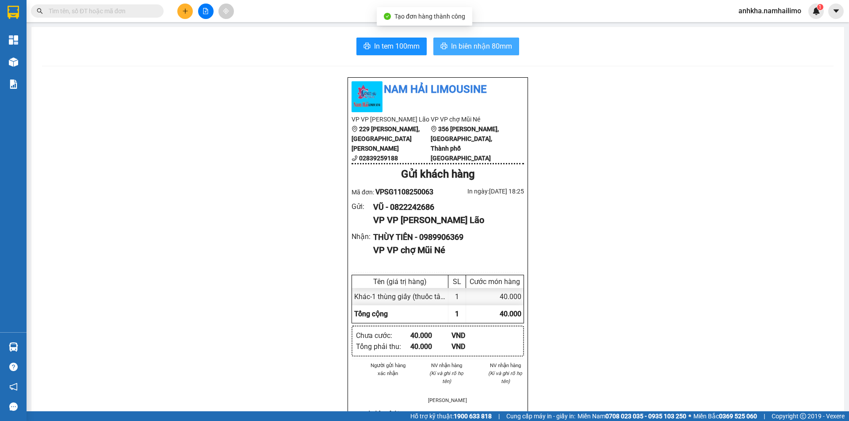
click at [469, 49] on span "In biên nhận 80mm" at bounding box center [481, 46] width 61 height 11
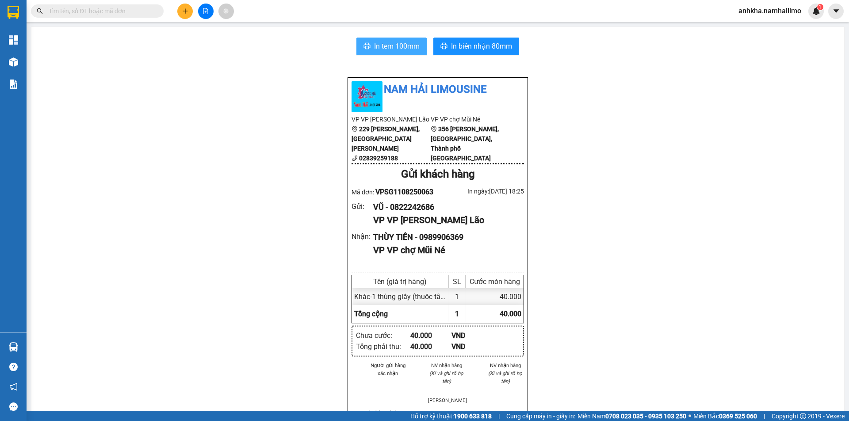
click at [388, 46] on span "In tem 100mm" at bounding box center [397, 46] width 46 height 11
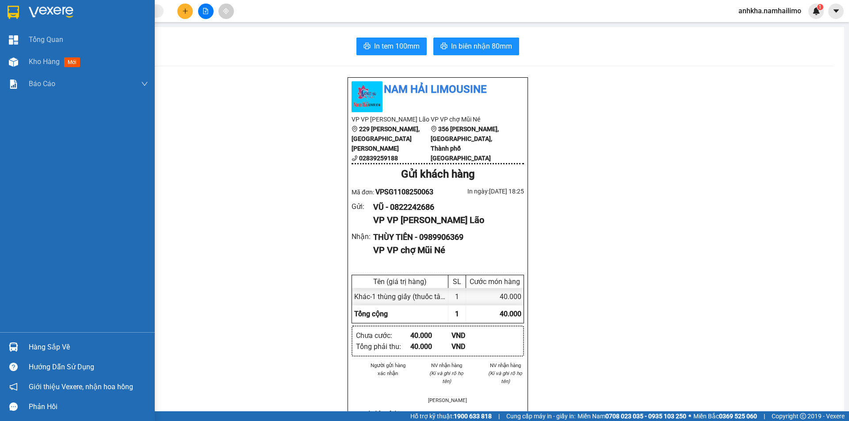
drag, startPoint x: 16, startPoint y: 61, endPoint x: 48, endPoint y: 4, distance: 65.5
click at [17, 61] on img at bounding box center [13, 61] width 9 height 9
